Goal: Check status

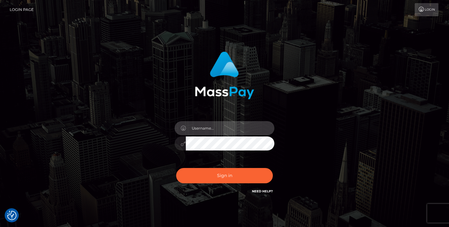
type input "jeremyfeist"
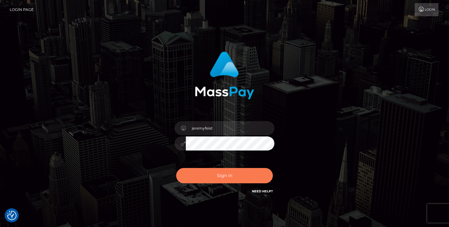
click at [212, 174] on button "Sign in" at bounding box center [224, 175] width 97 height 15
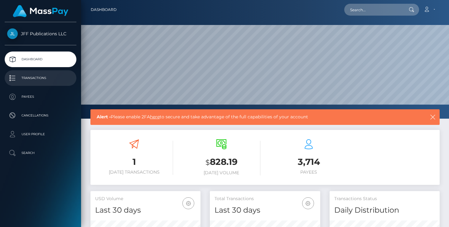
scroll to position [110, 110]
click at [39, 77] on p "Transactions" at bounding box center [40, 77] width 67 height 9
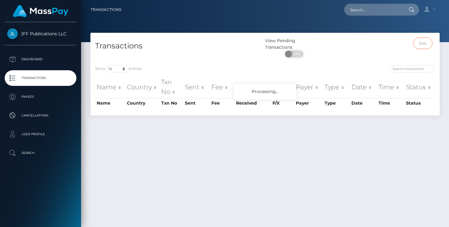
click at [426, 44] on input "text" at bounding box center [423, 43] width 20 height 12
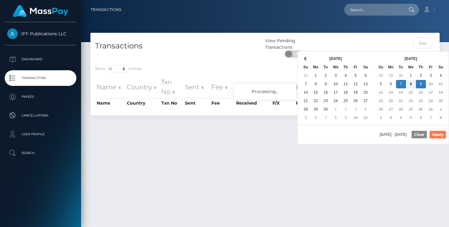
click at [434, 134] on button "Apply" at bounding box center [438, 134] width 16 height 7
type input "[DATE] - [DATE]"
